Goal: Register for event/course

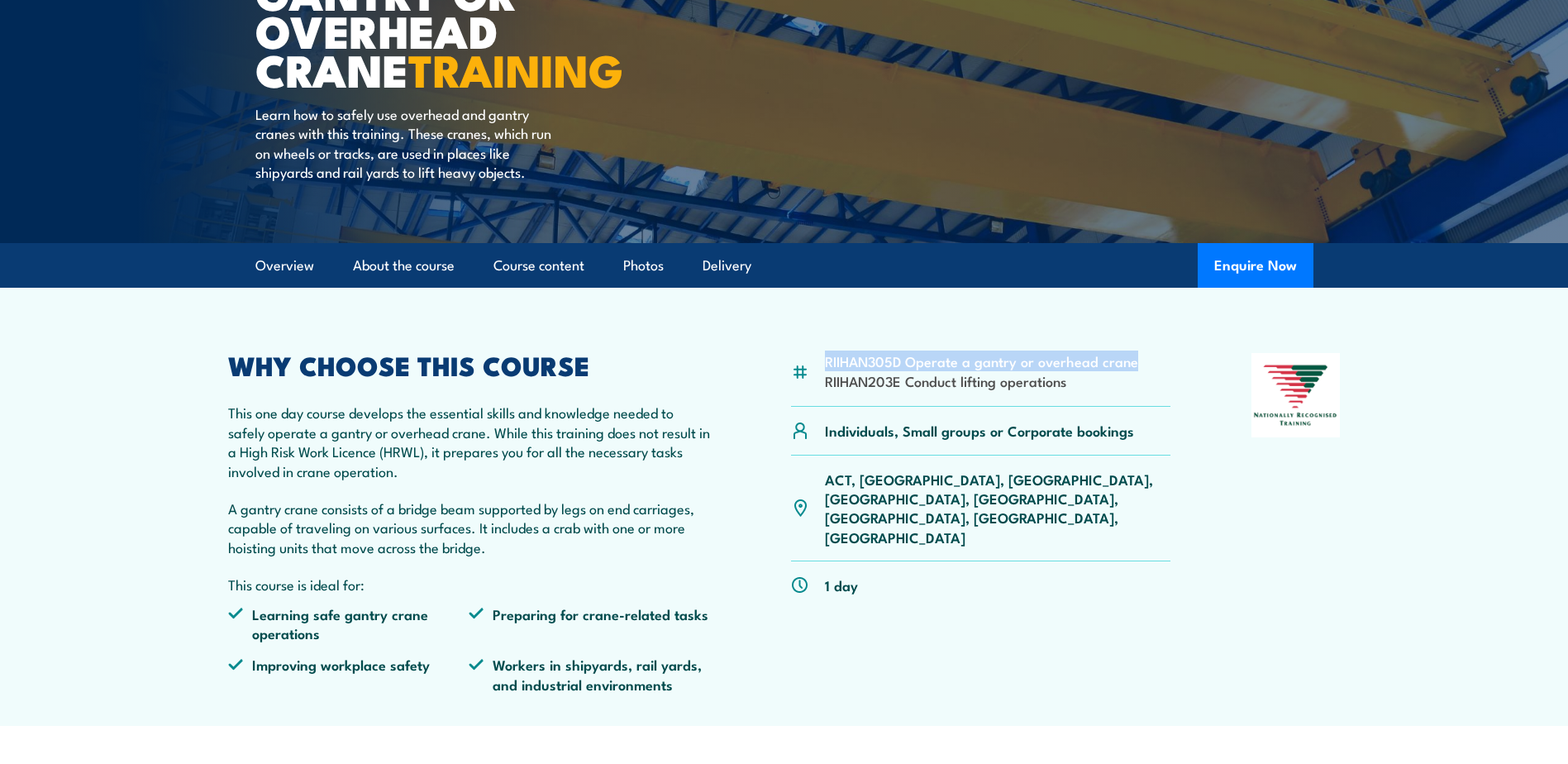
drag, startPoint x: 825, startPoint y: 361, endPoint x: 1129, endPoint y: 366, distance: 304.0
click at [1129, 366] on li "RIIHAN305D Operate a gantry or overhead crane" at bounding box center [981, 361] width 313 height 19
copy li "RIIHAN305D Operate a gantry or overhead crane"
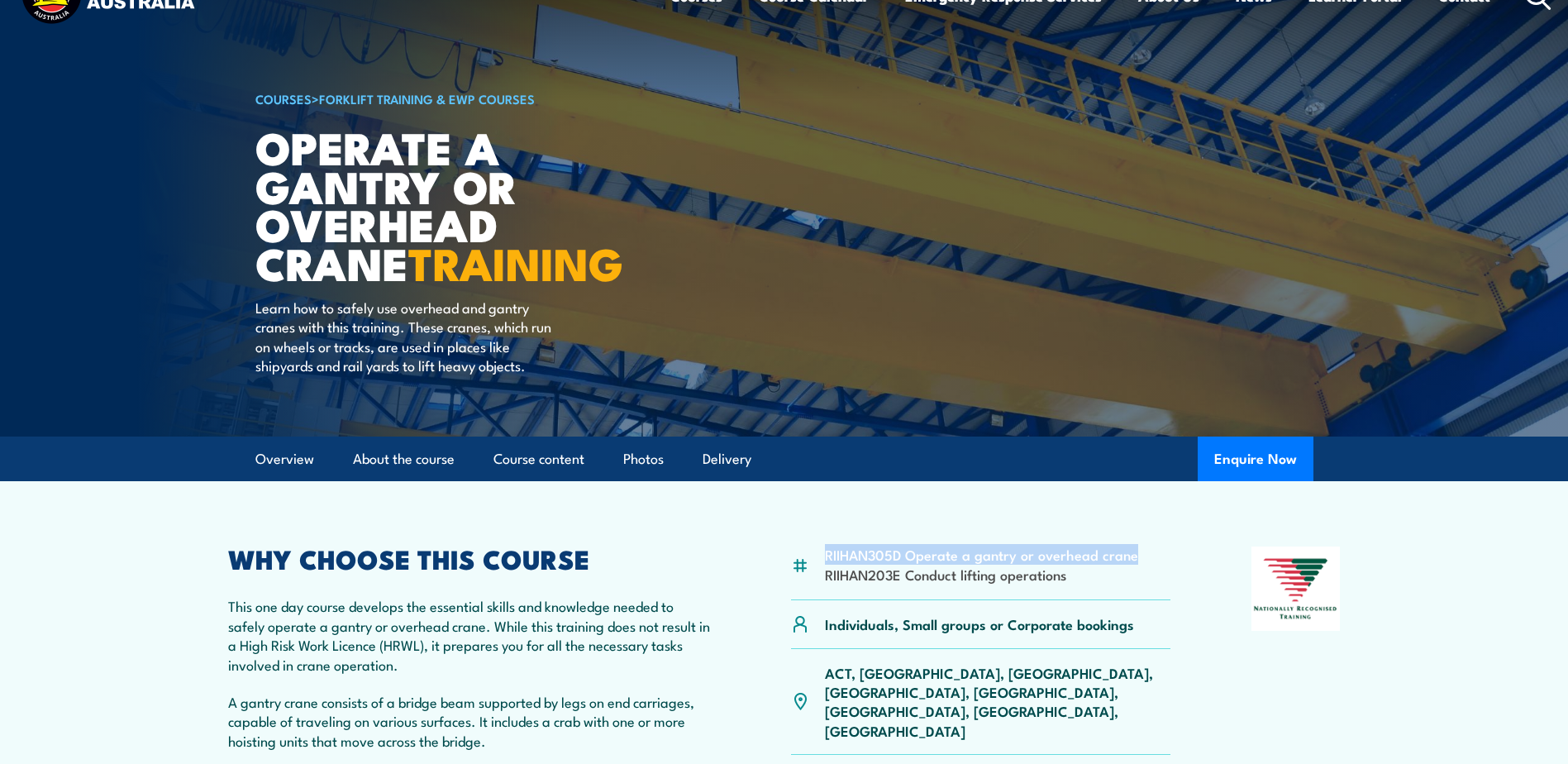
scroll to position [248, 0]
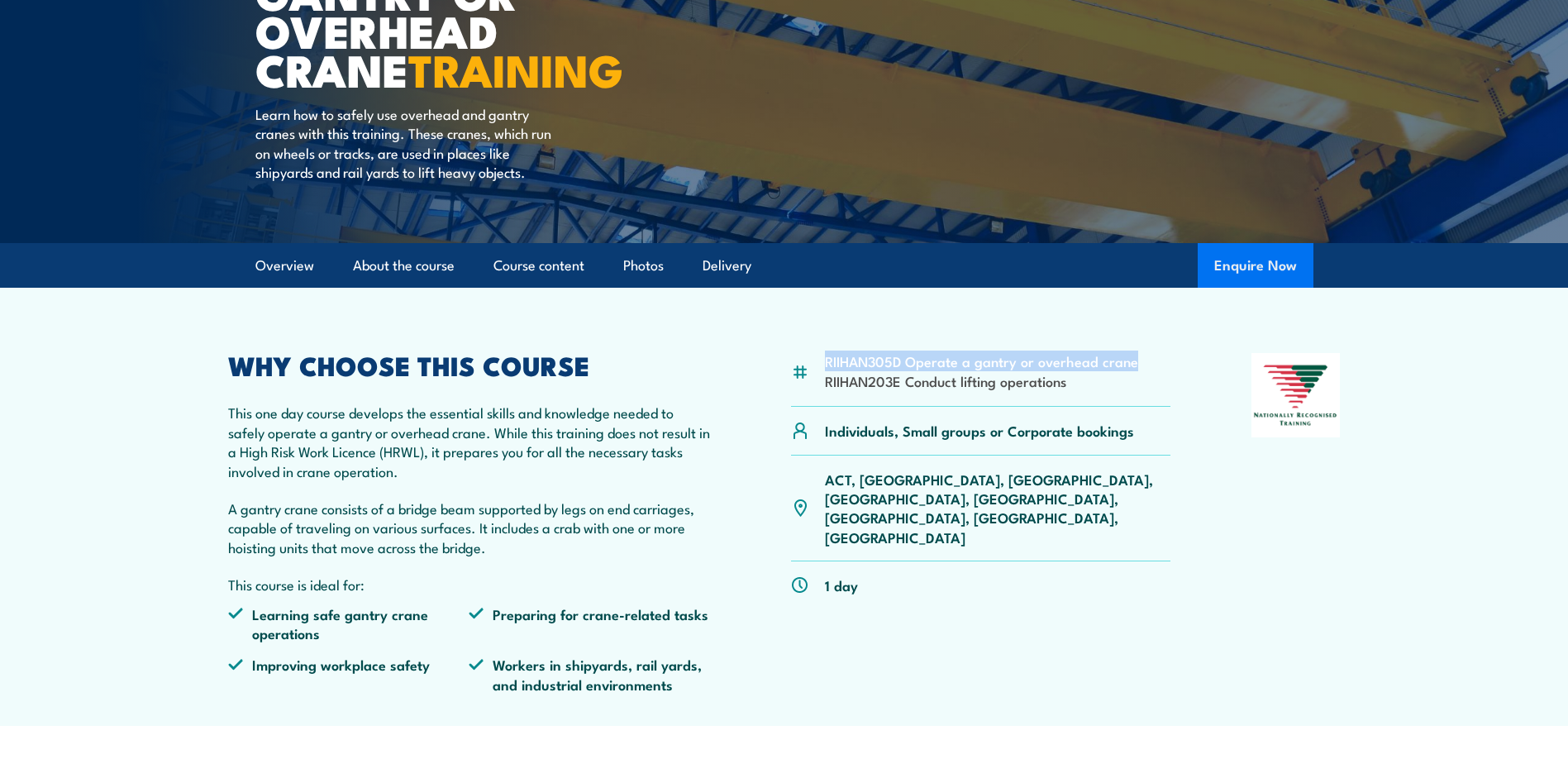
click at [1234, 263] on button "Enquire Now" at bounding box center [1255, 265] width 116 height 45
